Goal: Task Accomplishment & Management: Complete application form

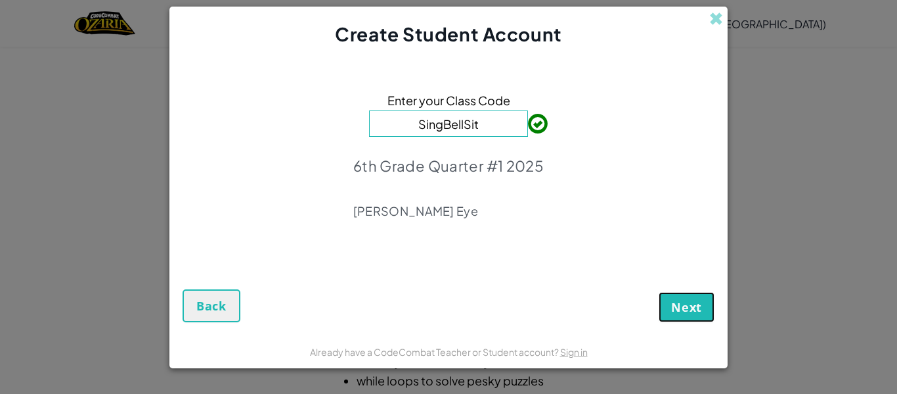
click at [677, 299] on span "Next" at bounding box center [686, 307] width 31 height 16
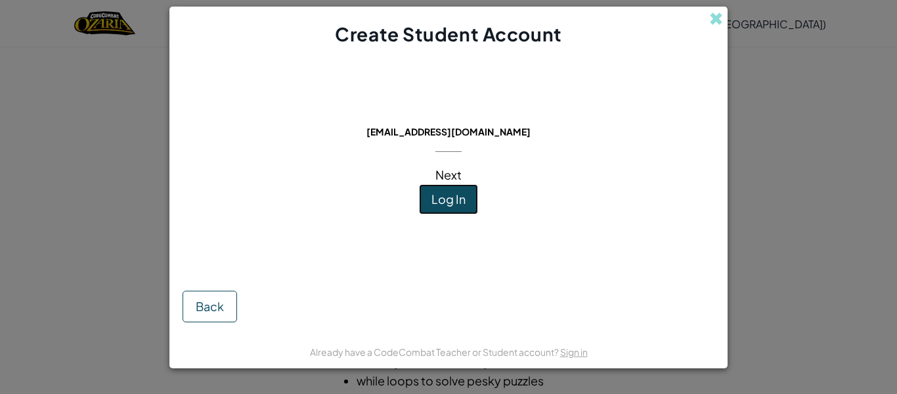
click at [451, 191] on span "Log In" at bounding box center [449, 198] width 34 height 15
